Goal: Task Accomplishment & Management: Use online tool/utility

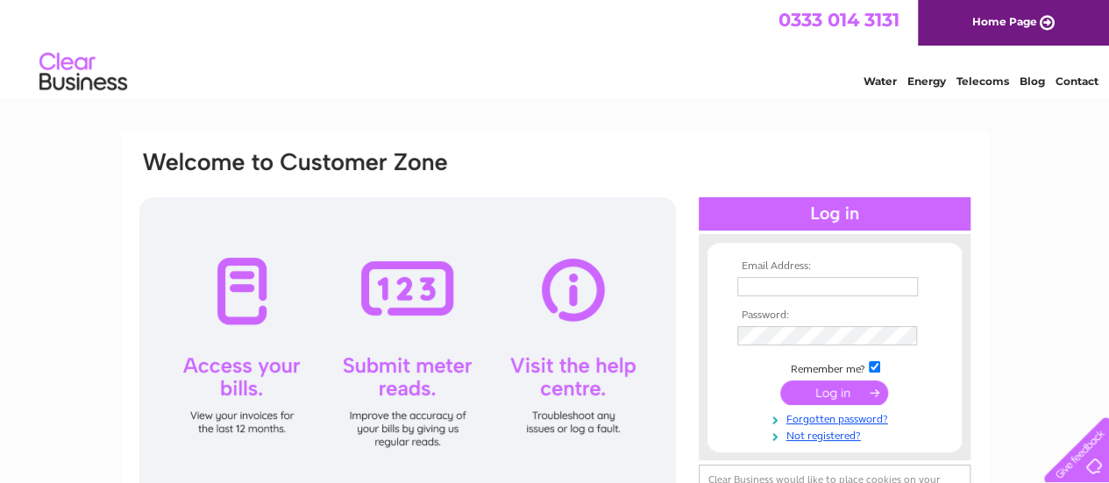
type input "[EMAIL_ADDRESS][DOMAIN_NAME][PERSON_NAME]"
click at [825, 398] on input "submit" at bounding box center [834, 393] width 108 height 25
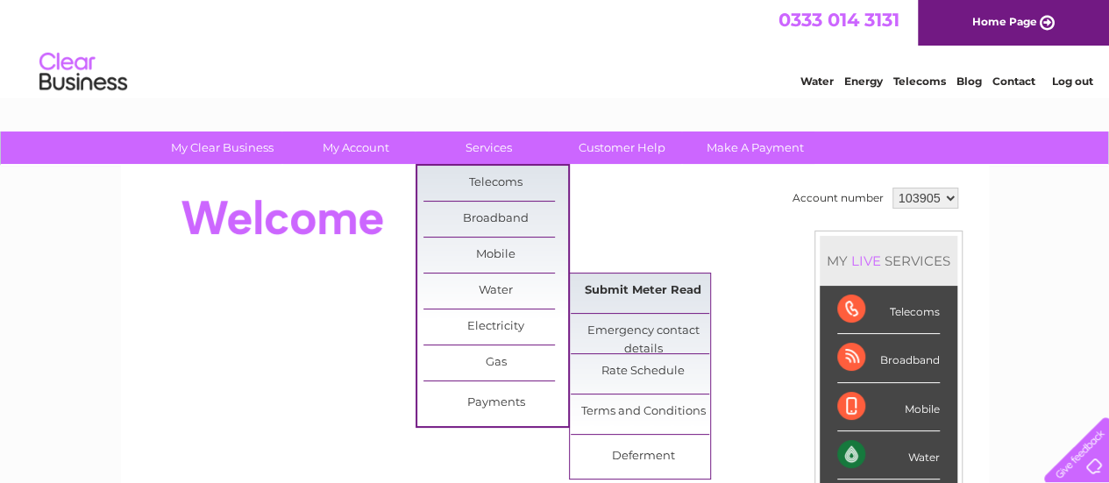
click at [631, 296] on link "Submit Meter Read" at bounding box center [643, 291] width 145 height 35
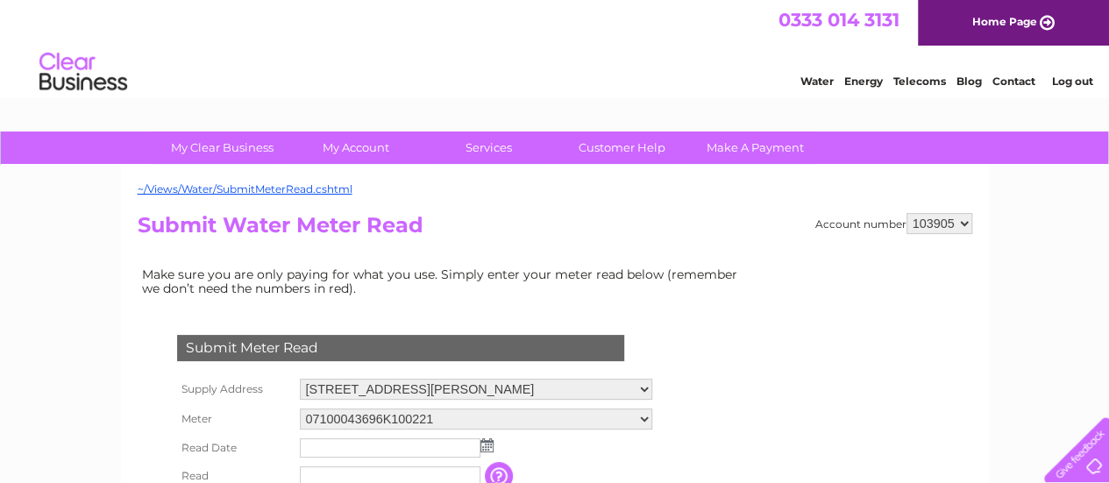
scroll to position [175, 0]
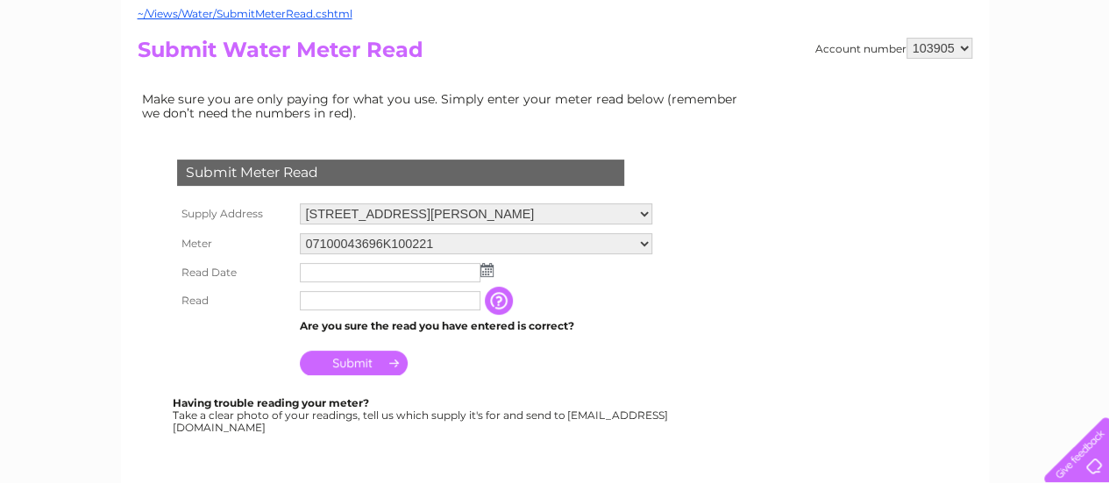
click at [483, 272] on img at bounding box center [486, 270] width 13 height 14
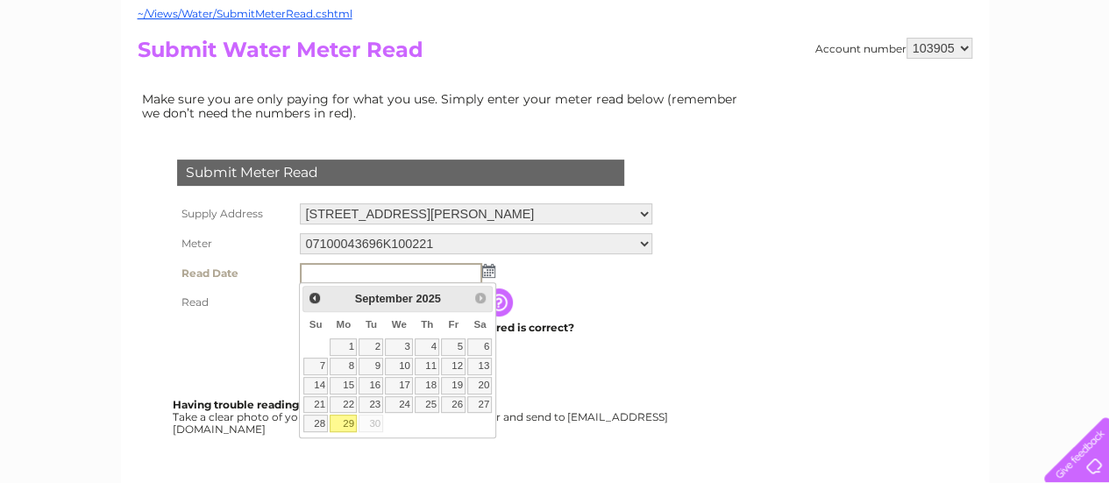
click at [348, 422] on link "29" at bounding box center [343, 424] width 27 height 18
type input "2025/09/29"
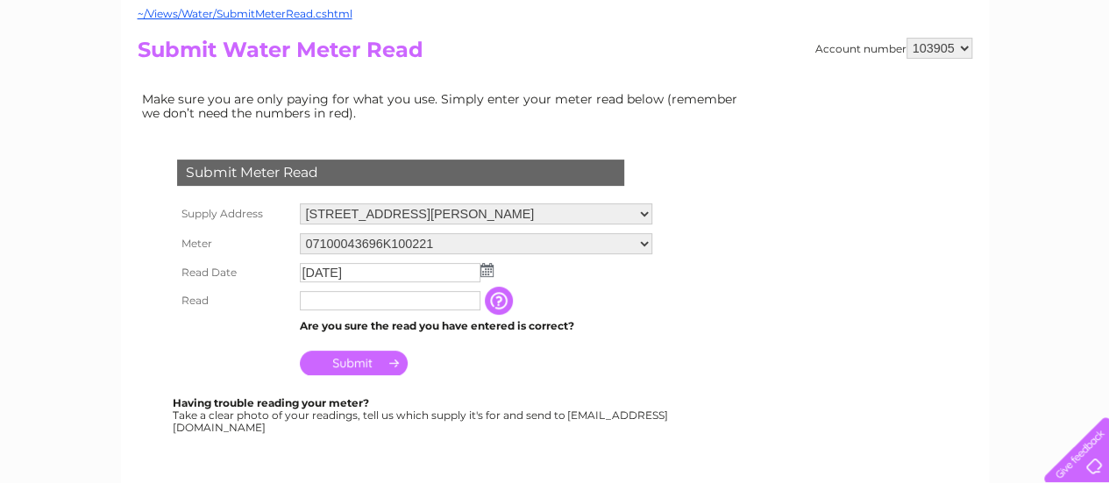
click at [325, 304] on input "text" at bounding box center [390, 300] width 181 height 19
type input "9170"
click at [361, 362] on input "Submit" at bounding box center [354, 363] width 108 height 25
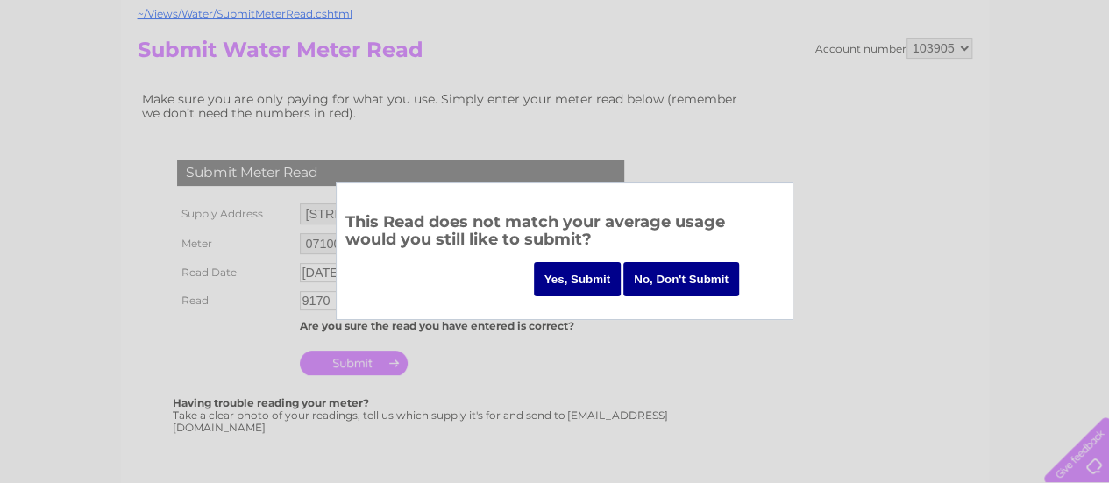
click at [684, 278] on input "No, Don't Submit" at bounding box center [681, 279] width 116 height 34
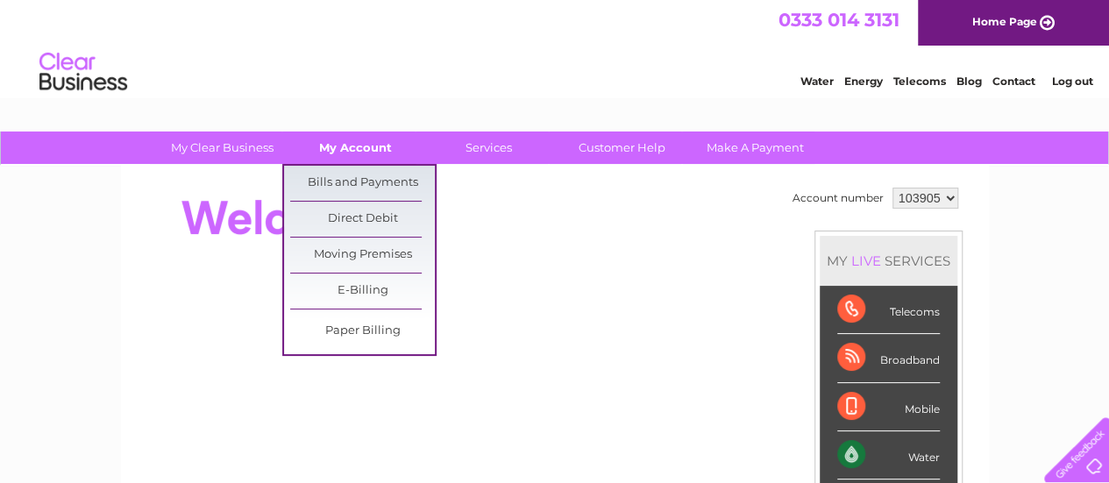
click at [378, 152] on link "My Account" at bounding box center [355, 148] width 145 height 32
click at [365, 174] on link "Bills and Payments" at bounding box center [362, 183] width 145 height 35
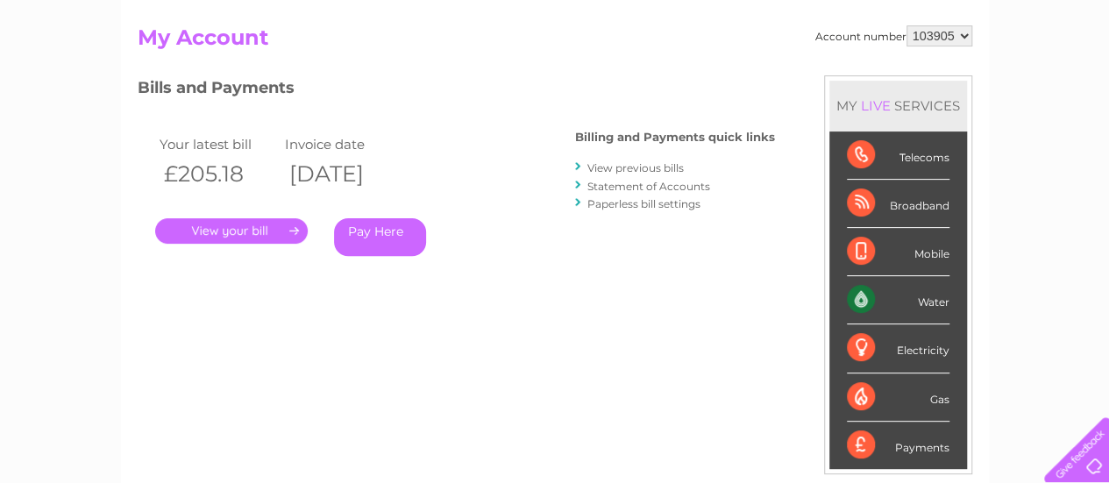
click at [252, 229] on link "." at bounding box center [231, 230] width 153 height 25
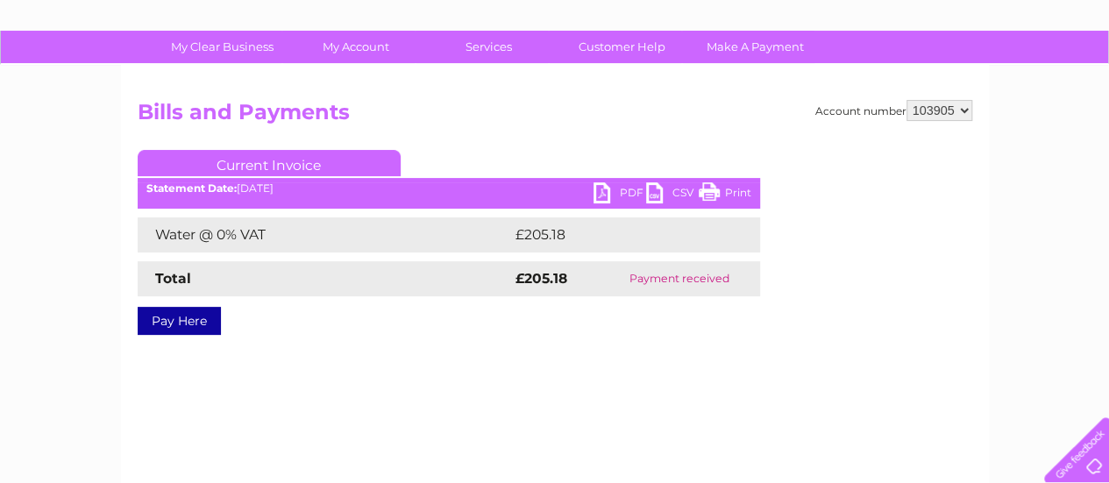
scroll to position [175, 0]
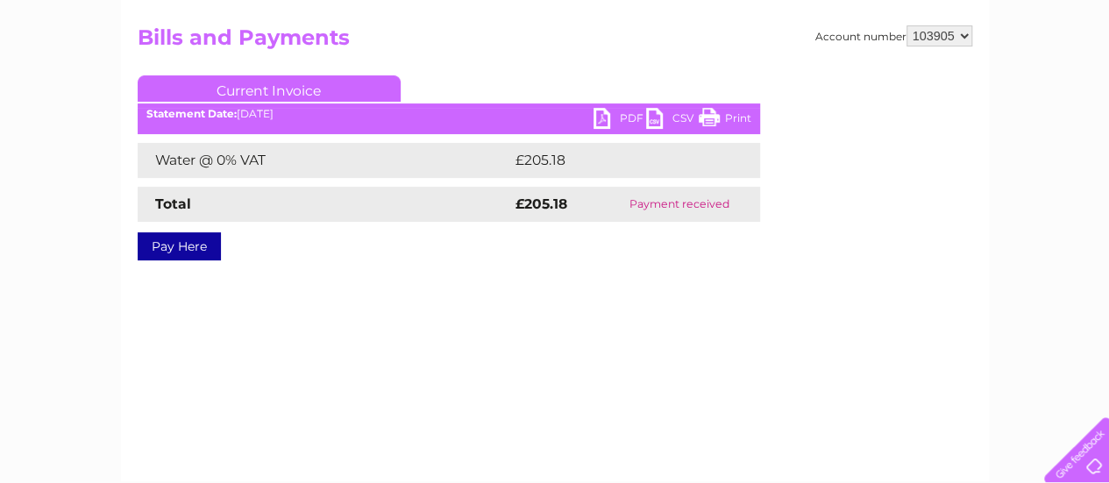
click at [623, 111] on link "PDF" at bounding box center [620, 120] width 53 height 25
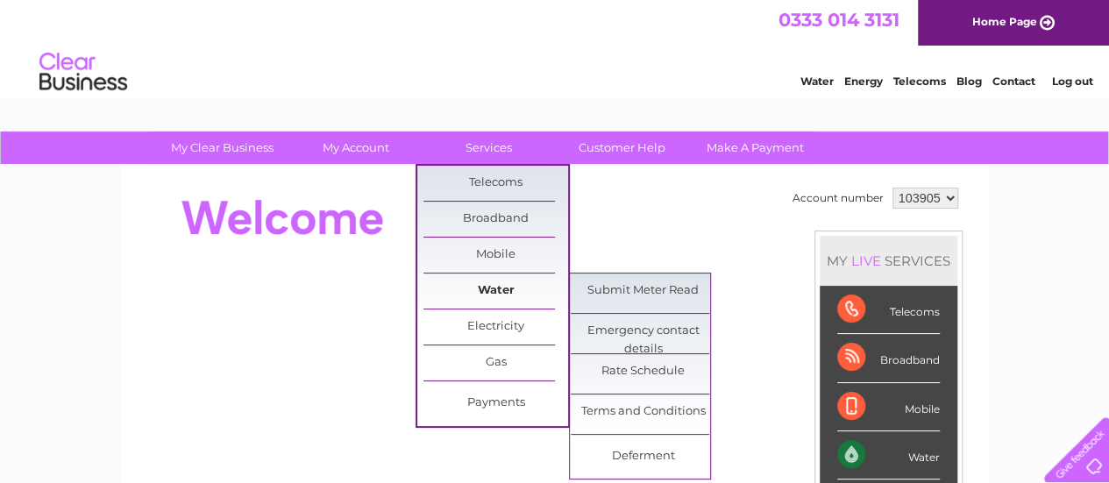
click at [486, 294] on link "Water" at bounding box center [496, 291] width 145 height 35
click at [591, 289] on link "Submit Meter Read" at bounding box center [643, 291] width 145 height 35
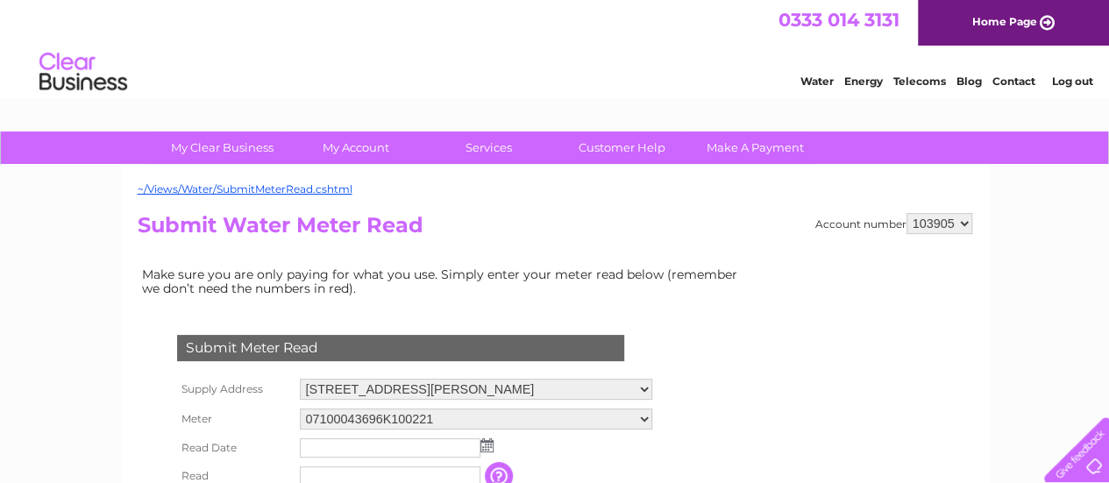
scroll to position [263, 0]
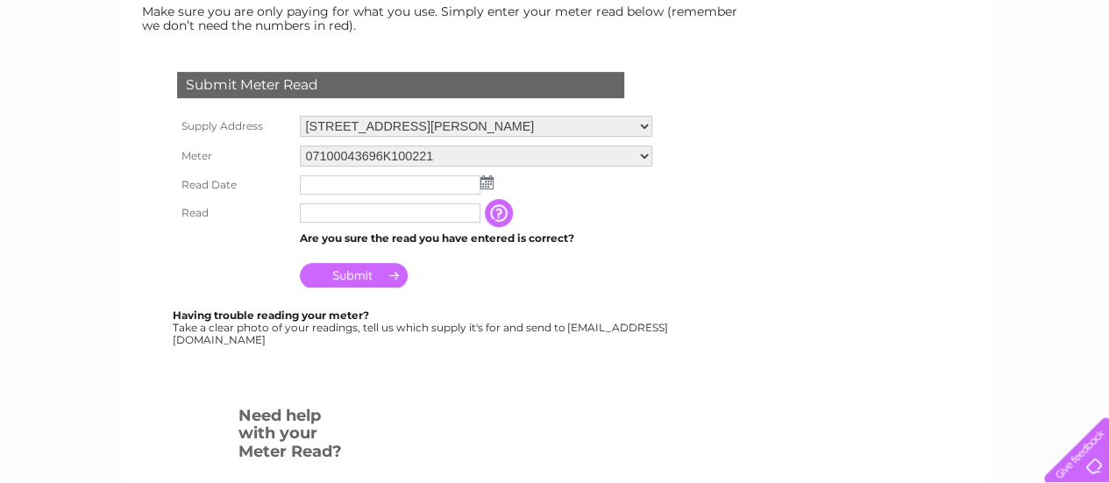
click at [482, 185] on img at bounding box center [486, 182] width 13 height 14
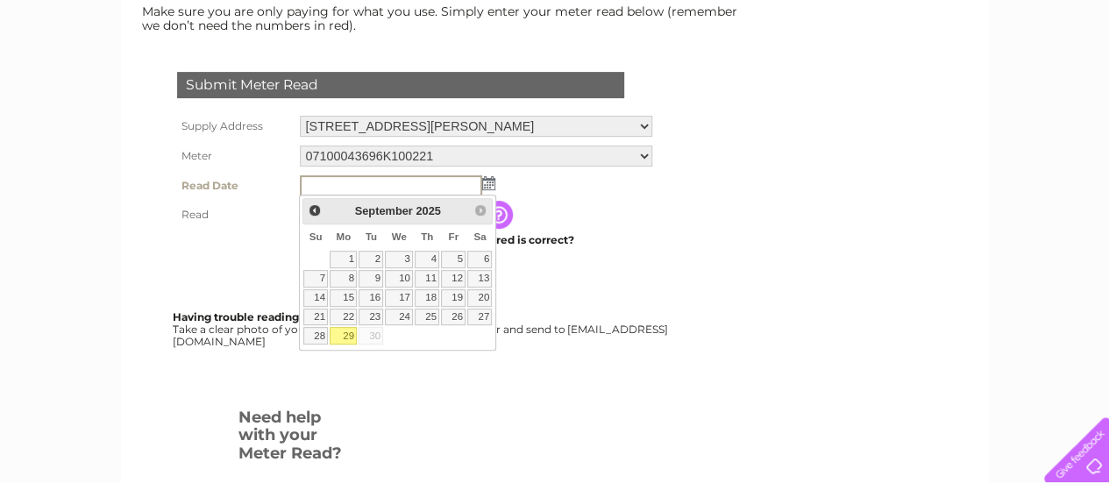
click at [353, 332] on link "29" at bounding box center [343, 336] width 27 height 18
type input "2025/09/29"
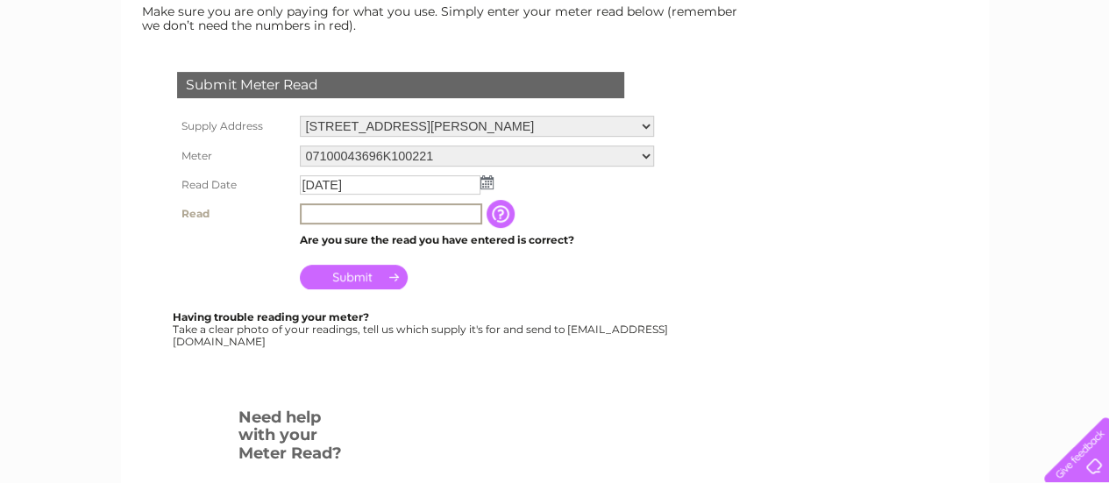
click at [328, 217] on input "text" at bounding box center [391, 213] width 182 height 21
type input "9170"
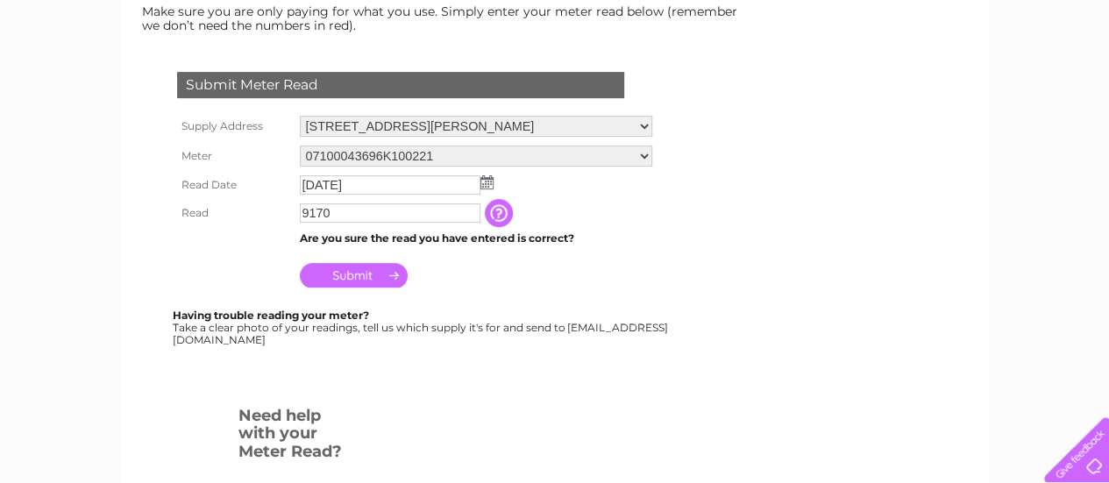
click at [347, 280] on input "Submit" at bounding box center [354, 275] width 108 height 25
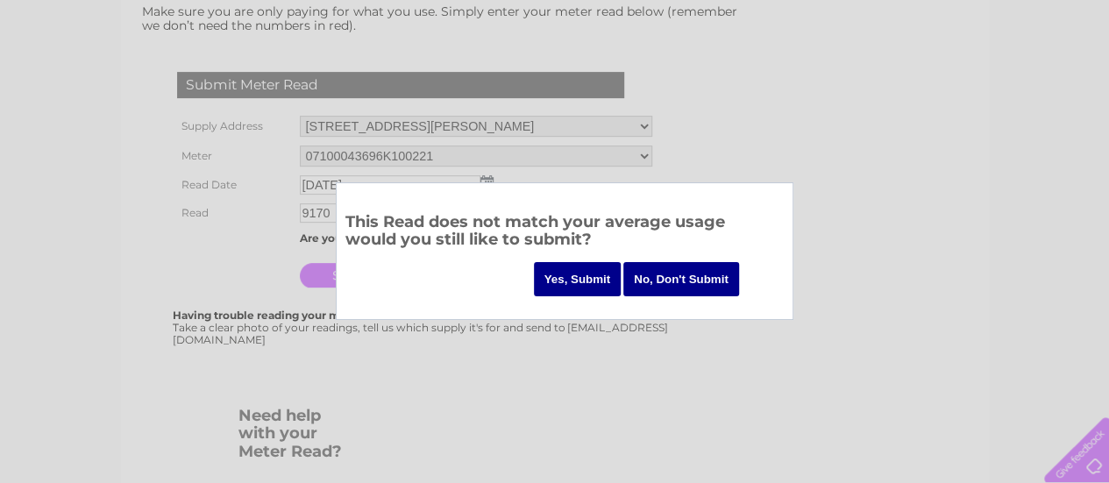
click at [534, 277] on input "Yes, Submit" at bounding box center [578, 279] width 88 height 34
